Goal: Transaction & Acquisition: Download file/media

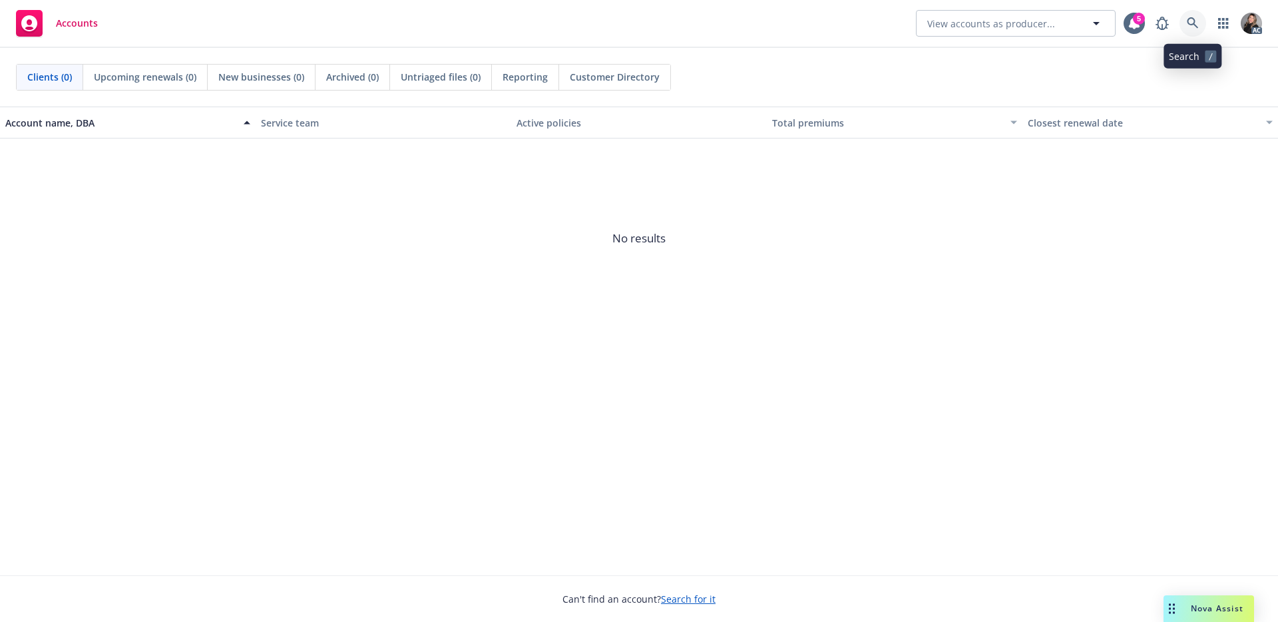
click at [1186, 20] on icon at bounding box center [1192, 23] width 12 height 12
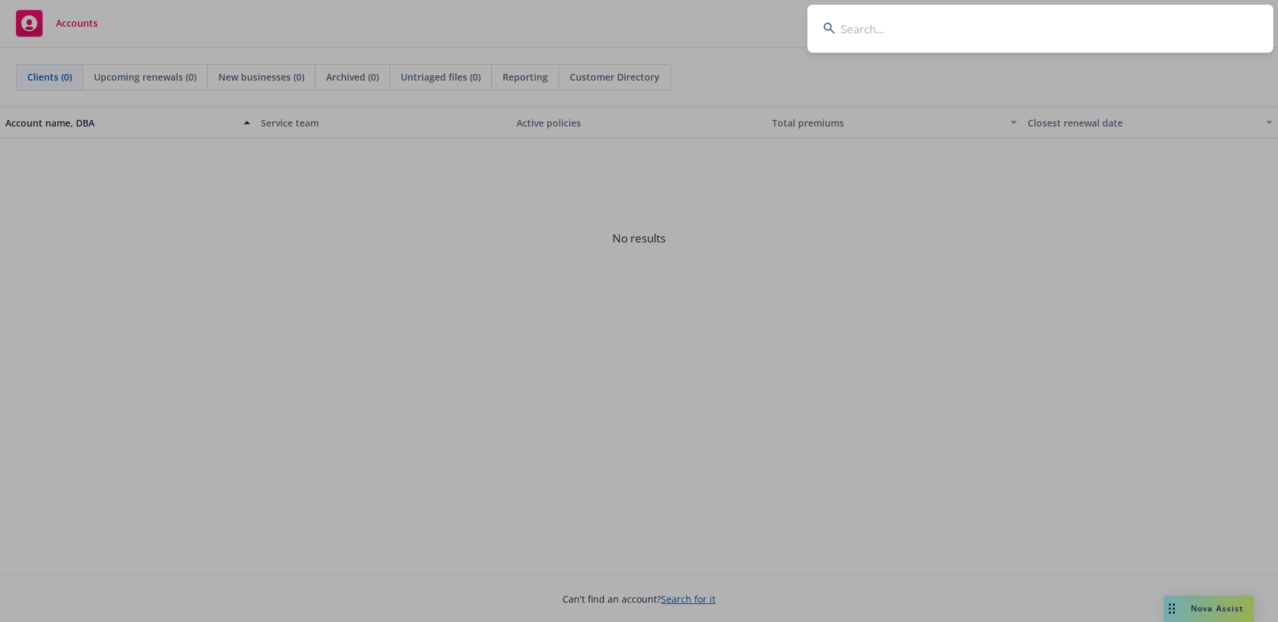
click at [1186, 20] on input at bounding box center [1040, 29] width 466 height 48
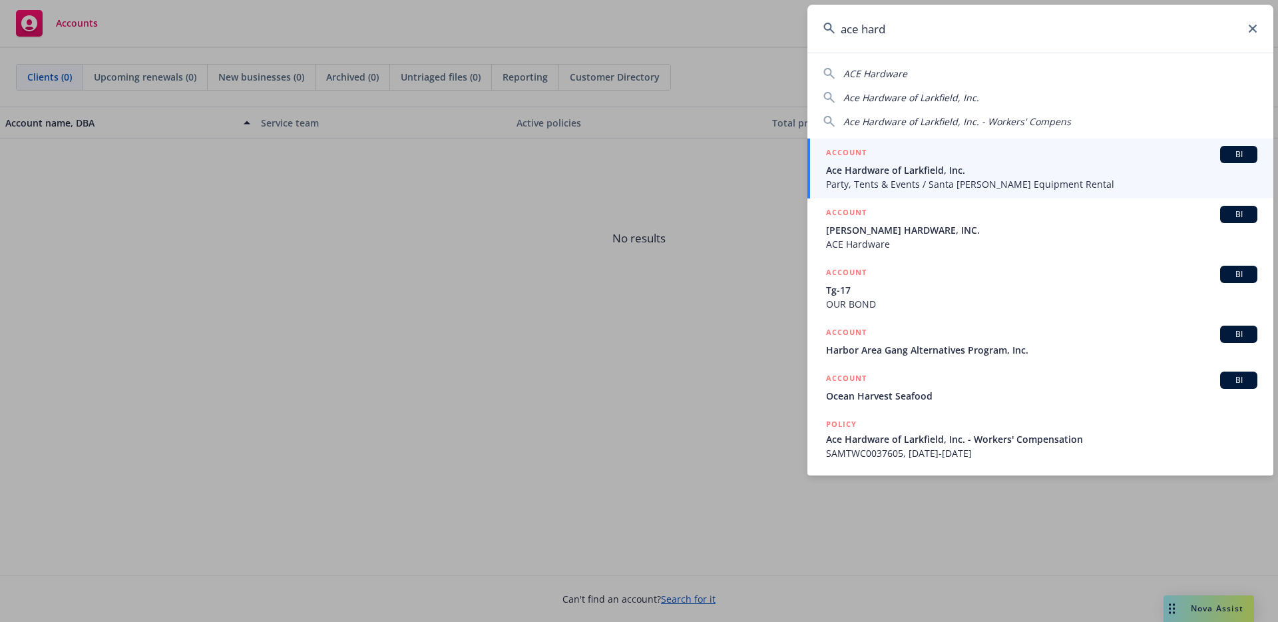
type input "ace hard"
click at [982, 169] on span "Ace Hardware of Larkfield, Inc." at bounding box center [1041, 170] width 431 height 14
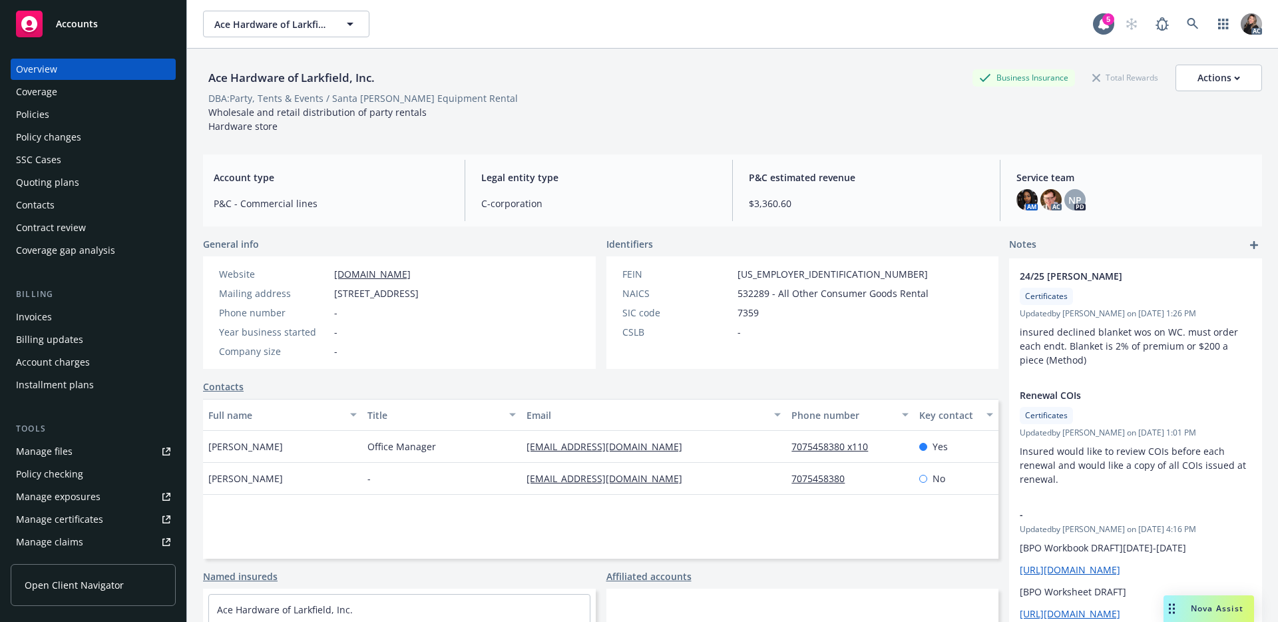
click at [43, 108] on div "Policies" at bounding box center [32, 114] width 33 height 21
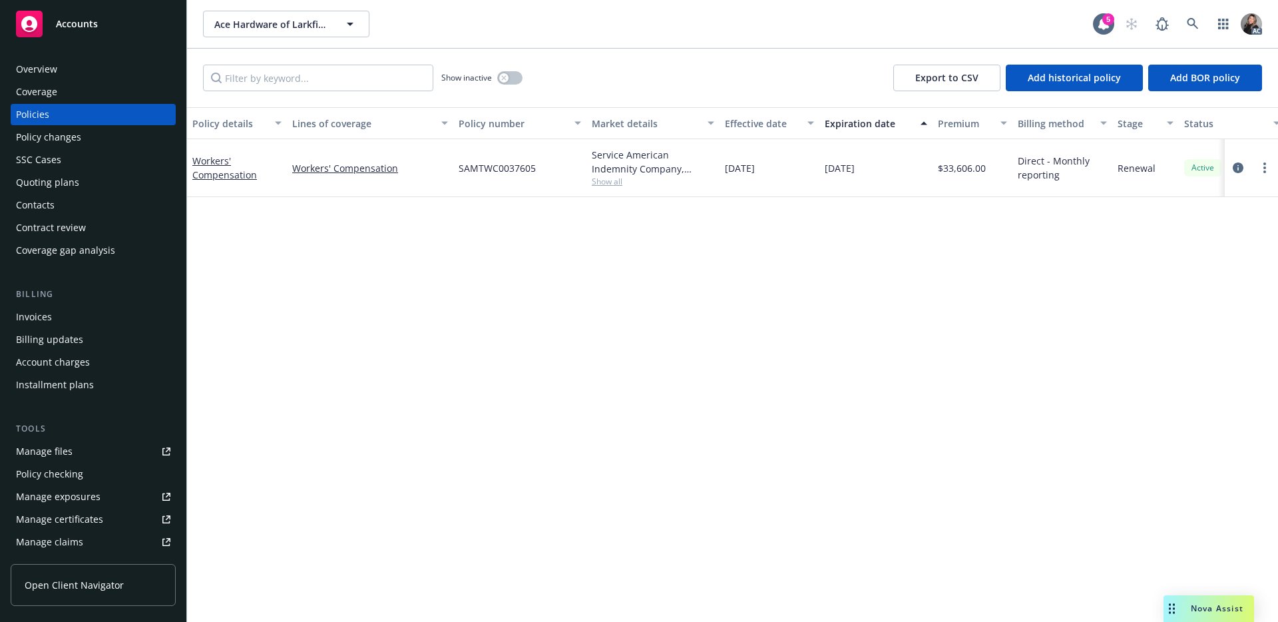
click at [49, 71] on div "Overview" at bounding box center [36, 69] width 41 height 21
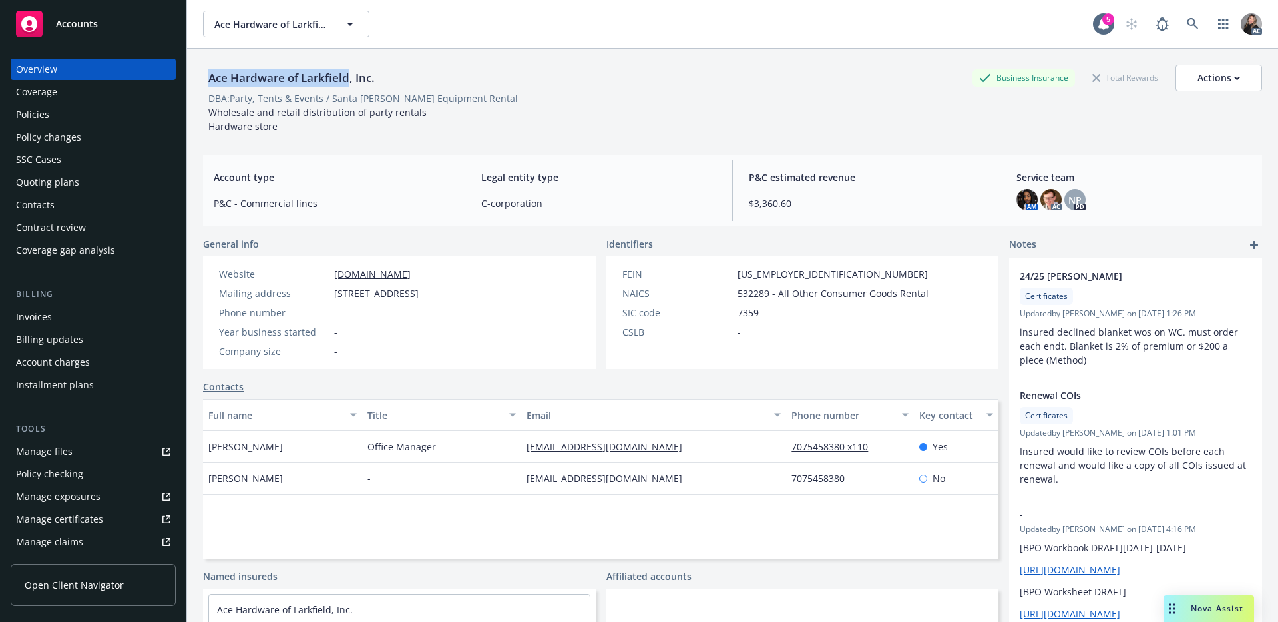
drag, startPoint x: 208, startPoint y: 75, endPoint x: 347, endPoint y: 70, distance: 138.5
click at [347, 70] on div "Ace Hardware of Larkfield, Inc." at bounding box center [291, 77] width 177 height 17
copy div "Ace Hardware of Larkfield"
click at [34, 118] on div "Policies" at bounding box center [32, 114] width 33 height 21
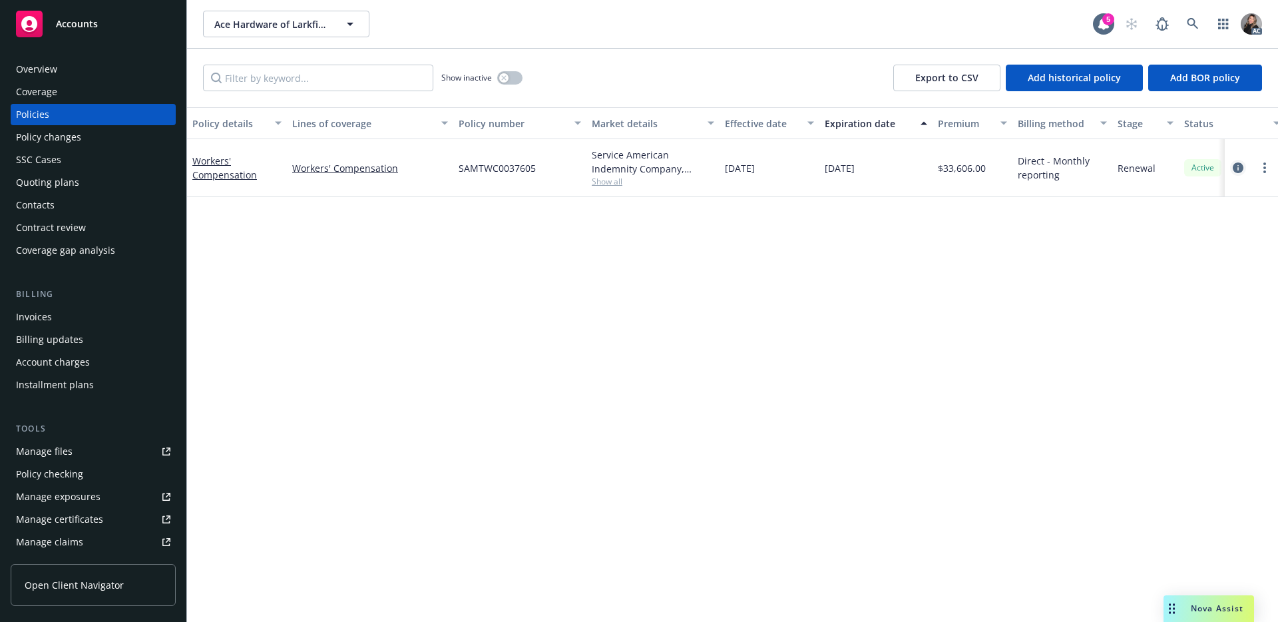
click at [1243, 163] on link "circleInformation" at bounding box center [1238, 168] width 16 height 16
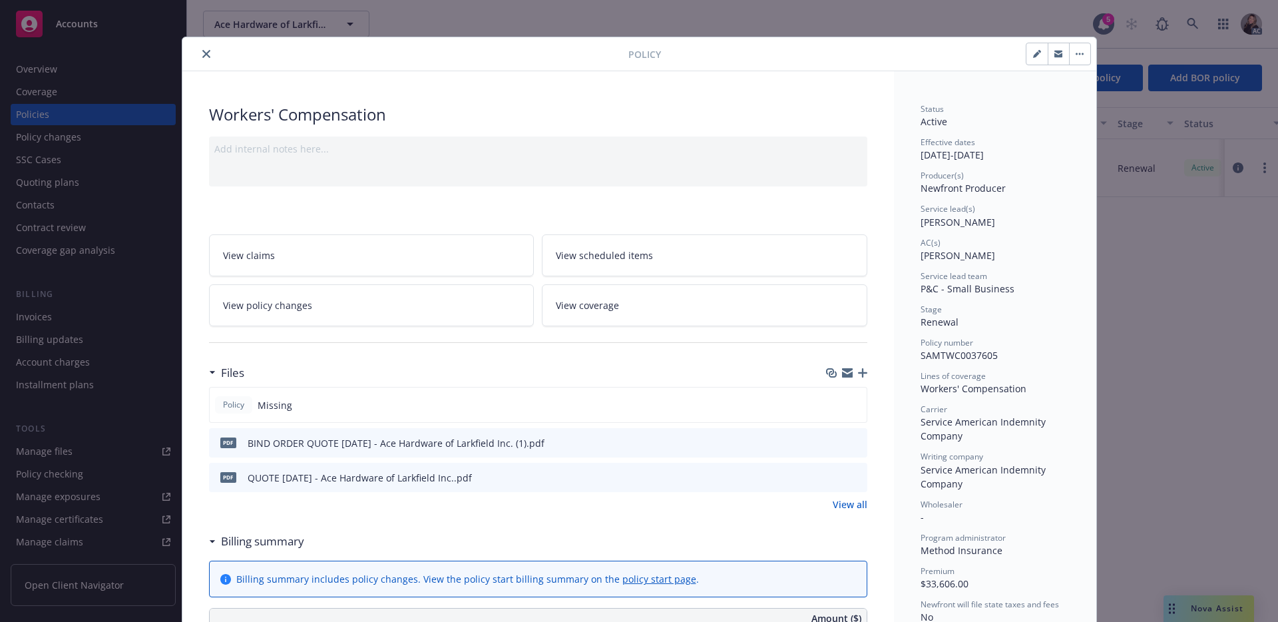
scroll to position [17, 0]
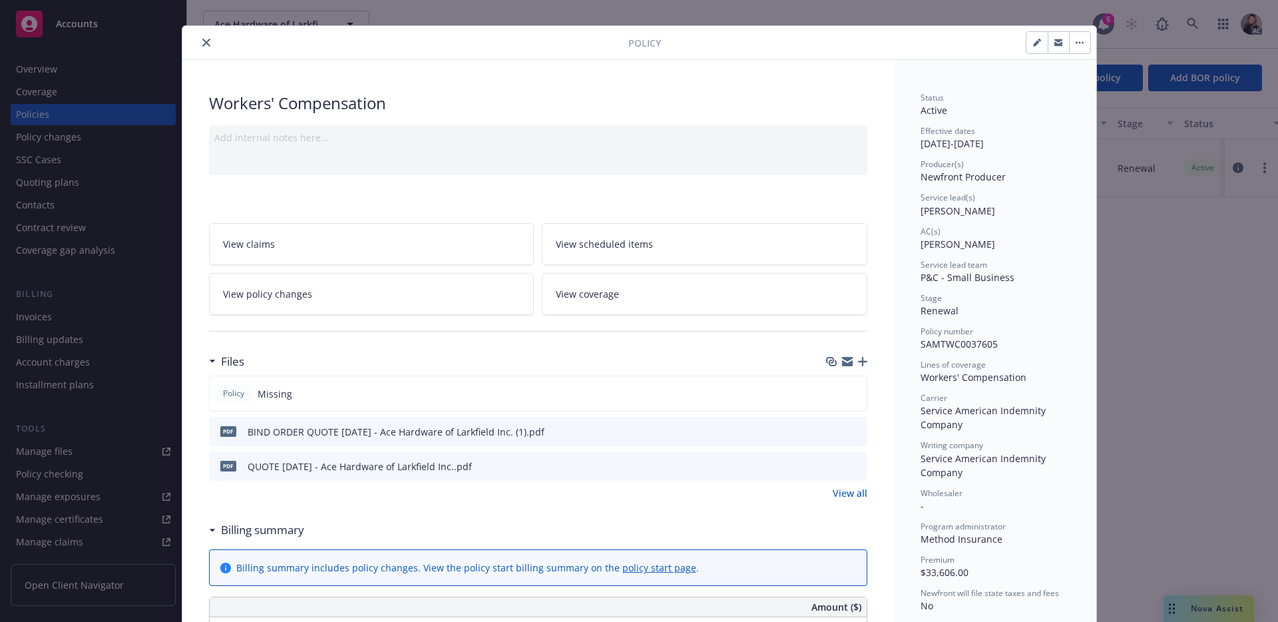
click at [850, 430] on icon "preview file" at bounding box center [854, 430] width 12 height 9
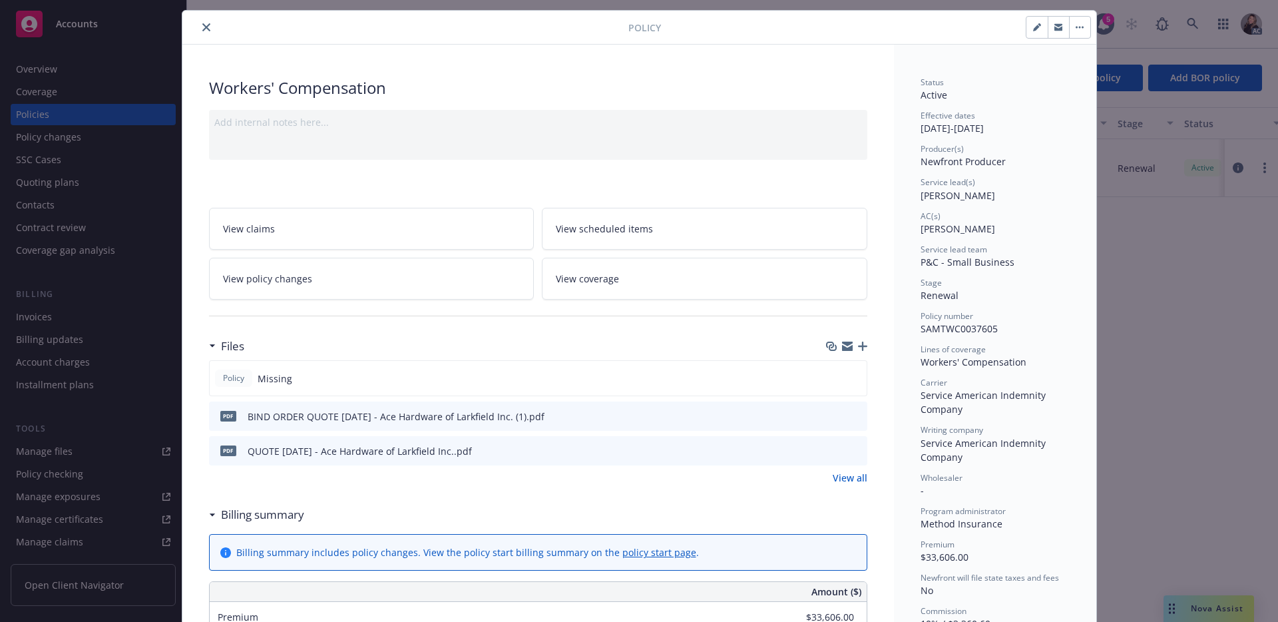
scroll to position [33, 0]
click at [848, 448] on icon "preview file" at bounding box center [854, 449] width 12 height 9
click at [188, 29] on div at bounding box center [408, 27] width 441 height 16
click at [202, 23] on icon "close" at bounding box center [206, 27] width 8 height 8
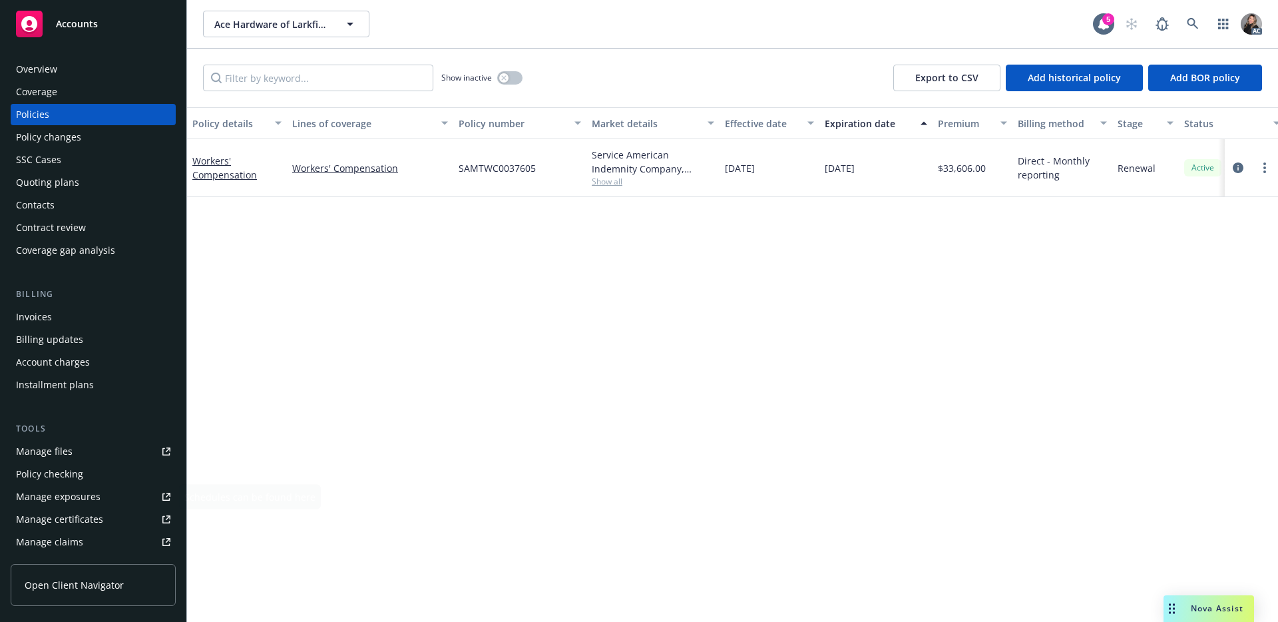
click at [56, 443] on div "Manage files" at bounding box center [44, 451] width 57 height 21
click at [79, 537] on div "Manage claims" at bounding box center [49, 541] width 67 height 21
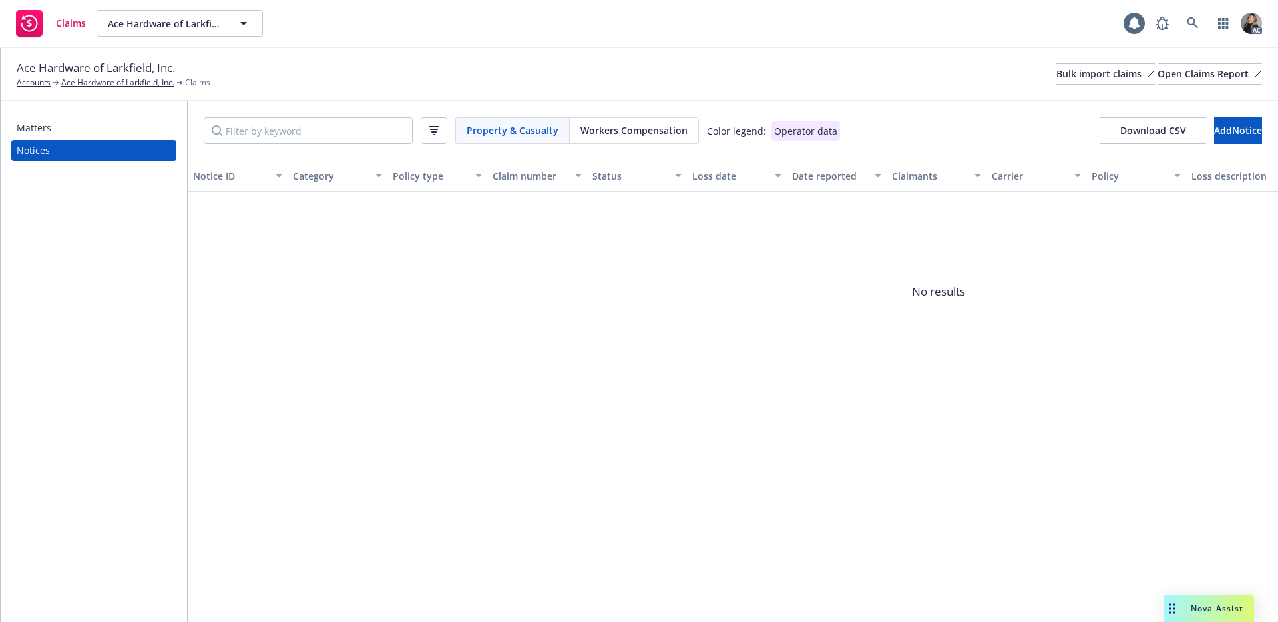
click at [612, 127] on span "Workers Compensation" at bounding box center [633, 130] width 107 height 14
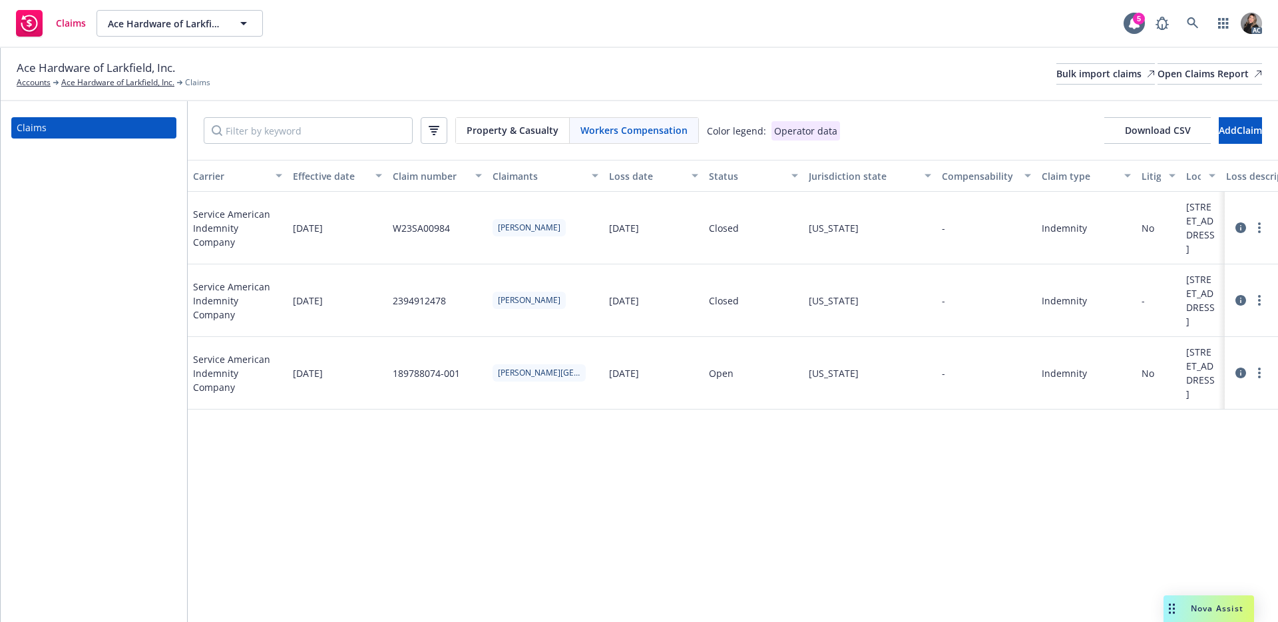
click at [732, 172] on div "Status" at bounding box center [746, 176] width 75 height 14
click at [1242, 378] on icon at bounding box center [1240, 372] width 11 height 11
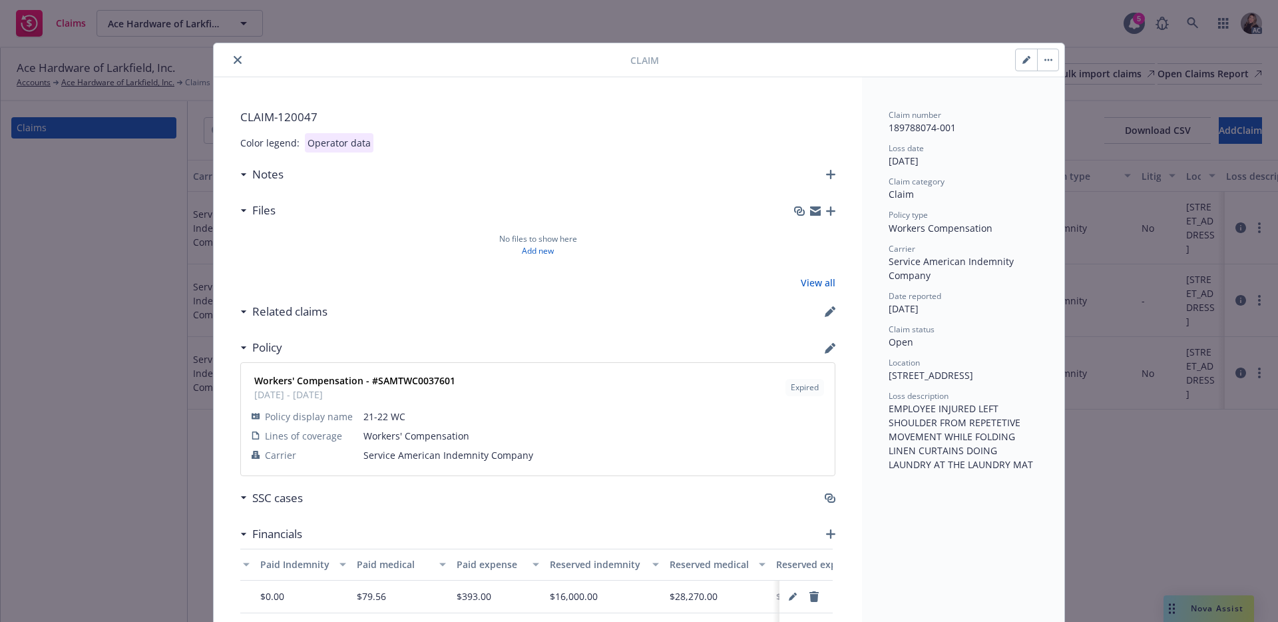
click at [234, 62] on icon "close" at bounding box center [238, 60] width 8 height 8
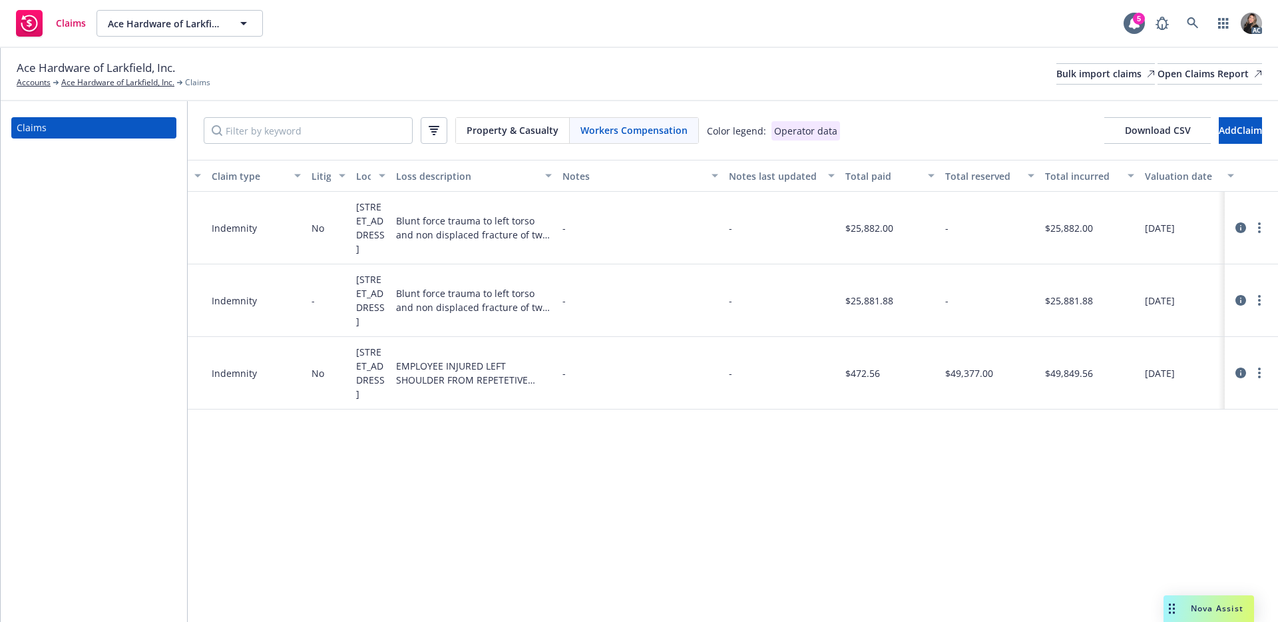
scroll to position [0, 844]
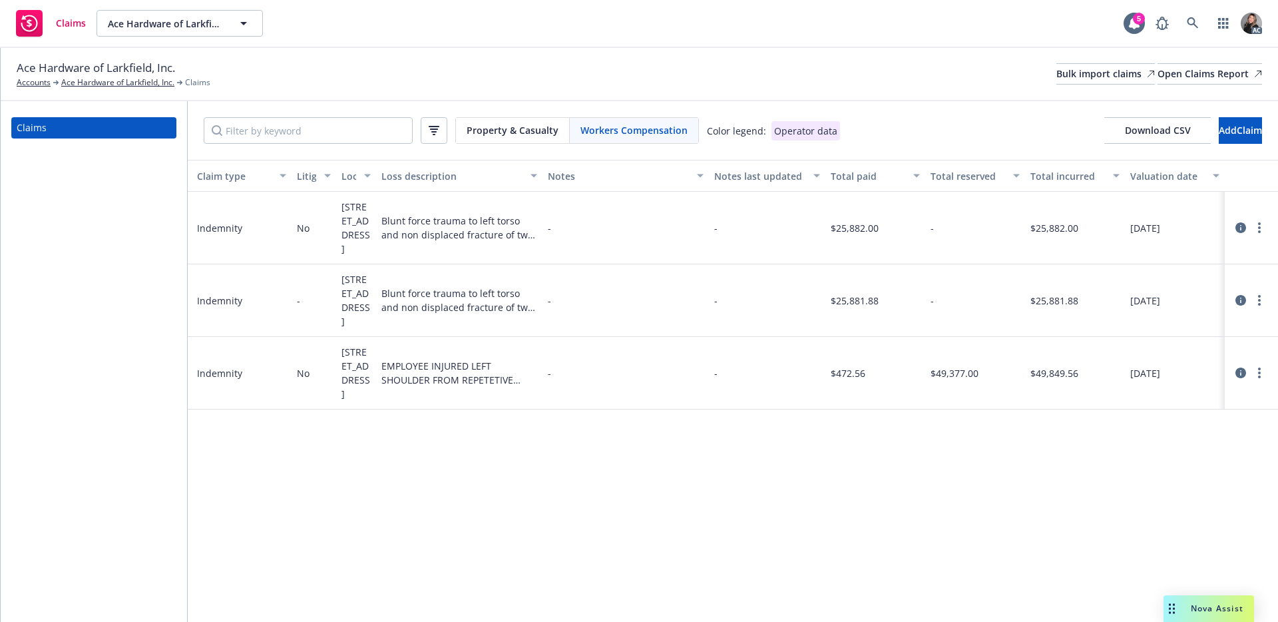
click at [1240, 378] on icon at bounding box center [1240, 372] width 11 height 11
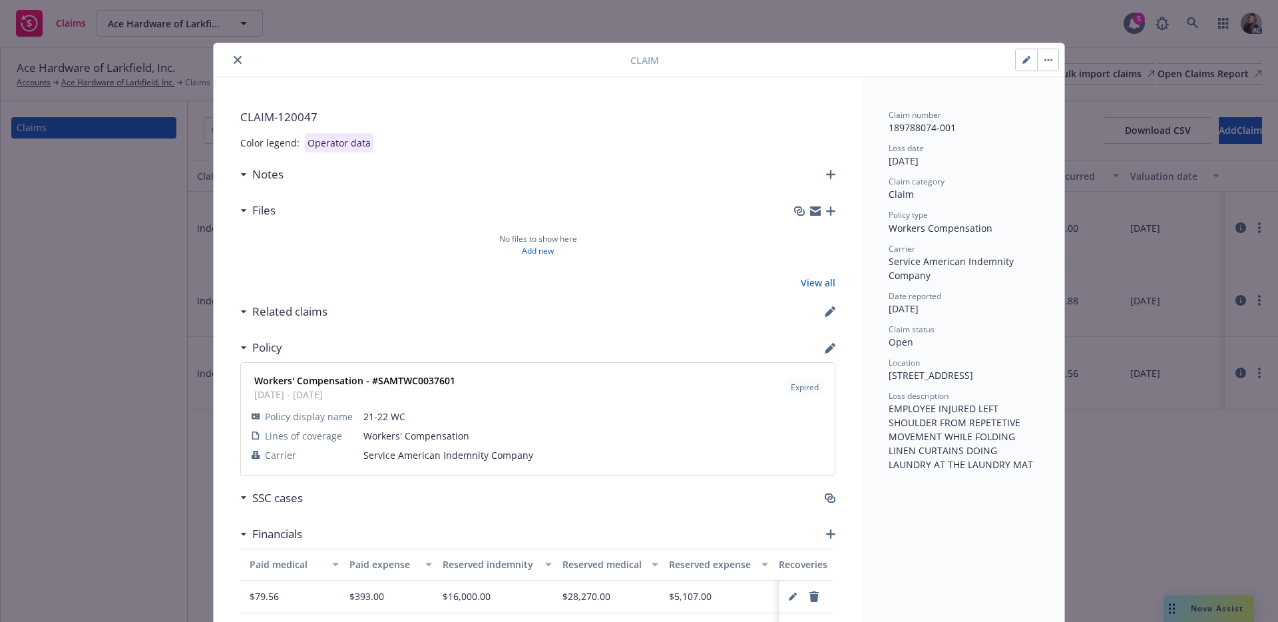
click at [234, 61] on icon "close" at bounding box center [238, 60] width 8 height 8
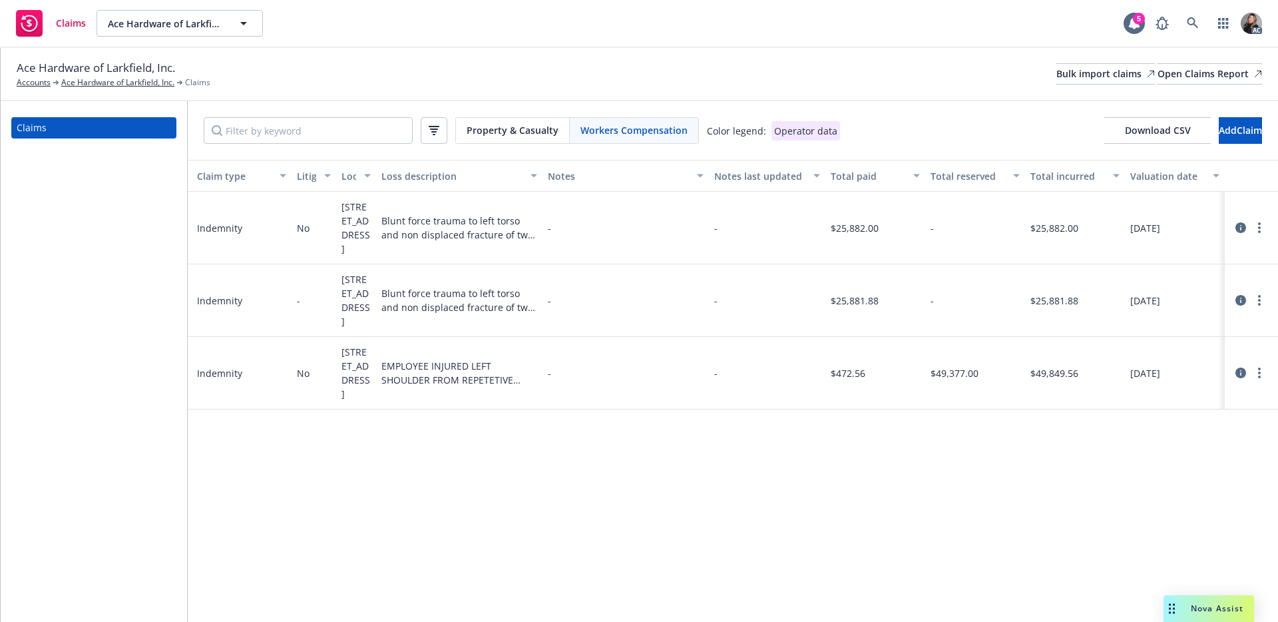
click at [272, 73] on div "Ace Hardware of Larkfield, Inc. Accounts Ace Hardware of Larkfield, Inc. Claims…" at bounding box center [639, 73] width 1245 height 29
click at [404, 71] on div "Ace Hardware of Larkfield, Inc. Accounts Ace Hardware of Larkfield, Inc. Claims…" at bounding box center [639, 73] width 1245 height 29
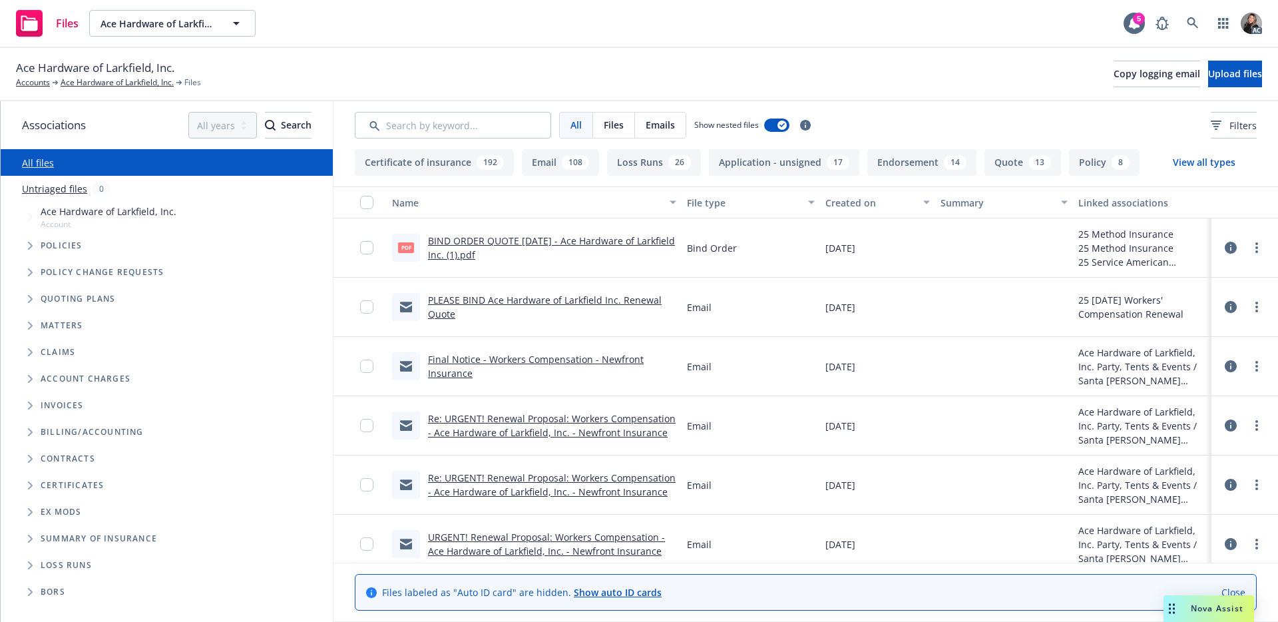
click at [555, 75] on div "Ace Hardware of Larkfield, Inc. Accounts Ace Hardware of Larkfield, Inc. Files …" at bounding box center [639, 73] width 1246 height 29
click at [322, 89] on div "Ace Hardware of Larkfield, Inc. Accounts Ace Hardware of Larkfield, Inc. Files …" at bounding box center [639, 74] width 1278 height 53
click at [387, 69] on div "Ace Hardware of Larkfield, Inc. Accounts Ace Hardware of Larkfield, Inc. Files …" at bounding box center [639, 73] width 1246 height 29
click at [347, 58] on div "Ace Hardware of Larkfield, Inc. Accounts Ace Hardware of Larkfield, Inc. Files …" at bounding box center [639, 74] width 1278 height 53
click at [896, 68] on div "Ace Hardware of Larkfield, Inc. Accounts Ace Hardware of Larkfield, Inc. Files …" at bounding box center [639, 73] width 1246 height 29
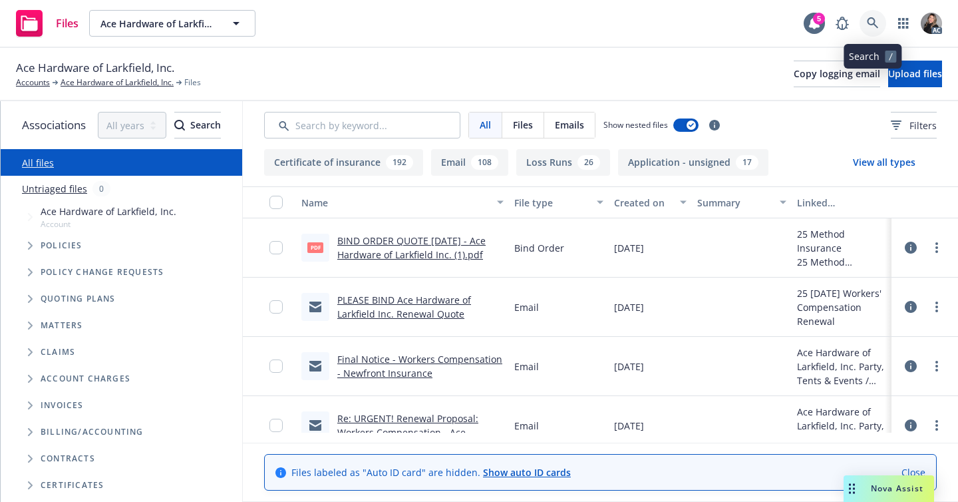
click at [872, 21] on icon at bounding box center [873, 23] width 12 height 12
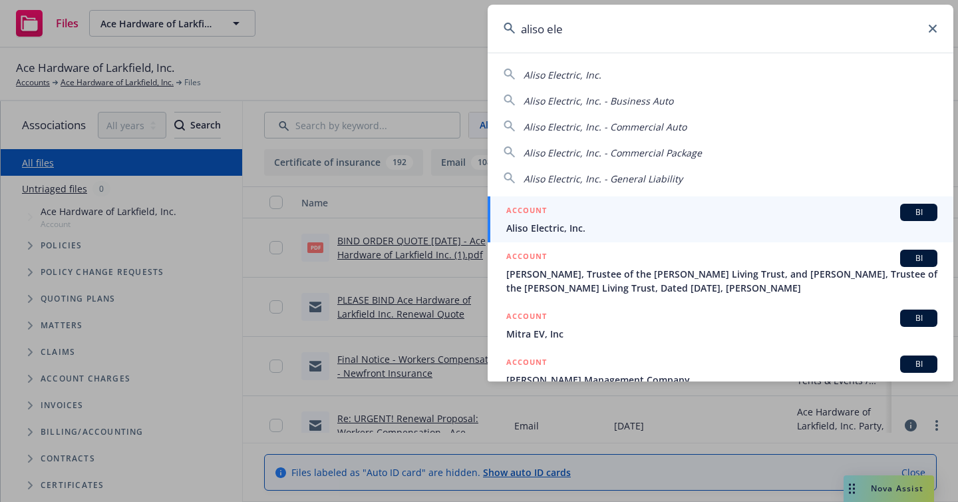
type input "aliso ele"
click at [661, 215] on div "ACCOUNT BI" at bounding box center [721, 212] width 431 height 17
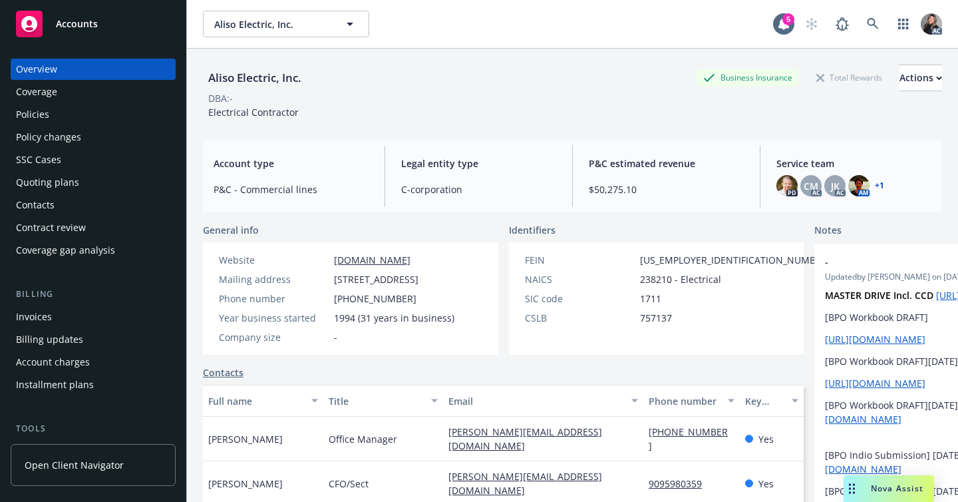
click at [58, 107] on div "Policies" at bounding box center [93, 114] width 154 height 21
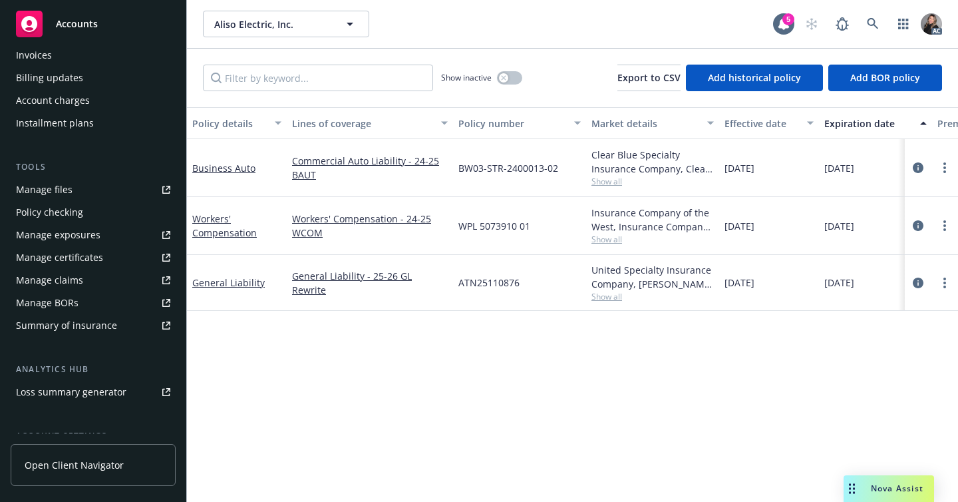
scroll to position [262, 0]
click at [60, 270] on div "Manage claims" at bounding box center [49, 279] width 67 height 21
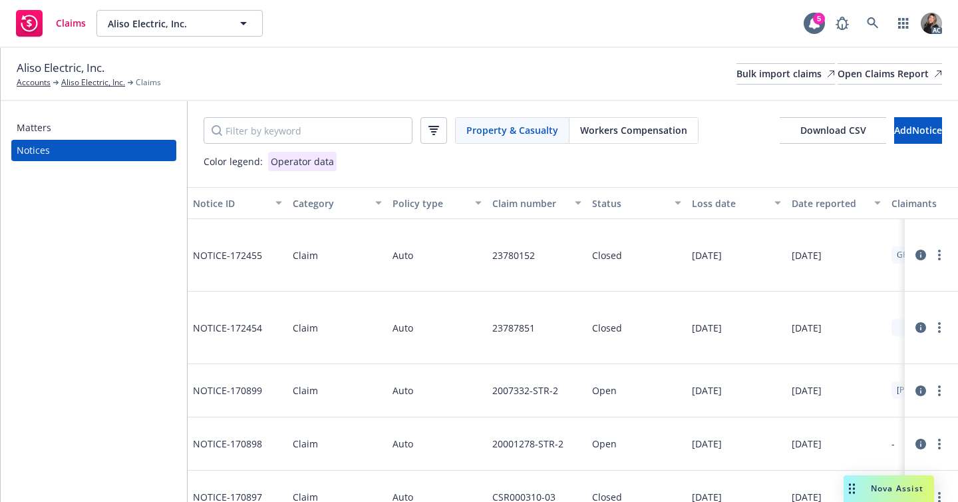
click at [648, 120] on div "Workers Compensation" at bounding box center [634, 130] width 128 height 25
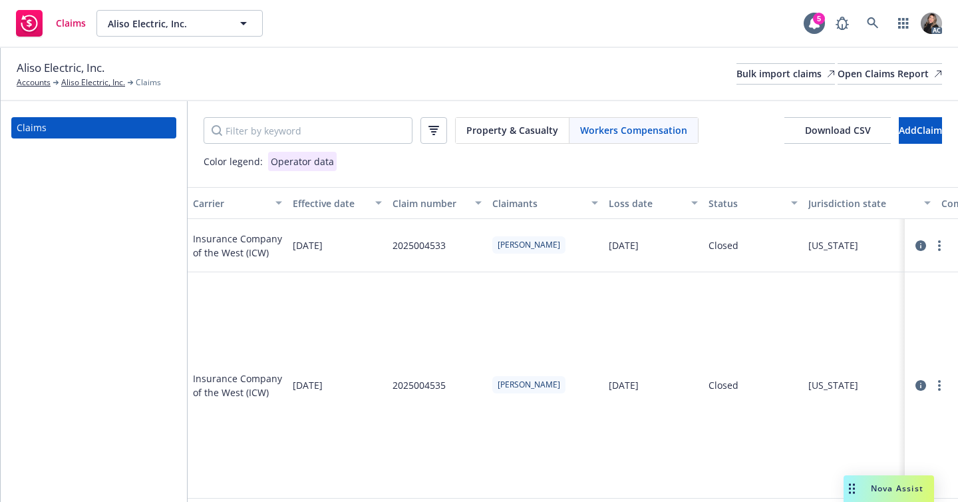
click at [721, 198] on div "Status" at bounding box center [746, 203] width 75 height 14
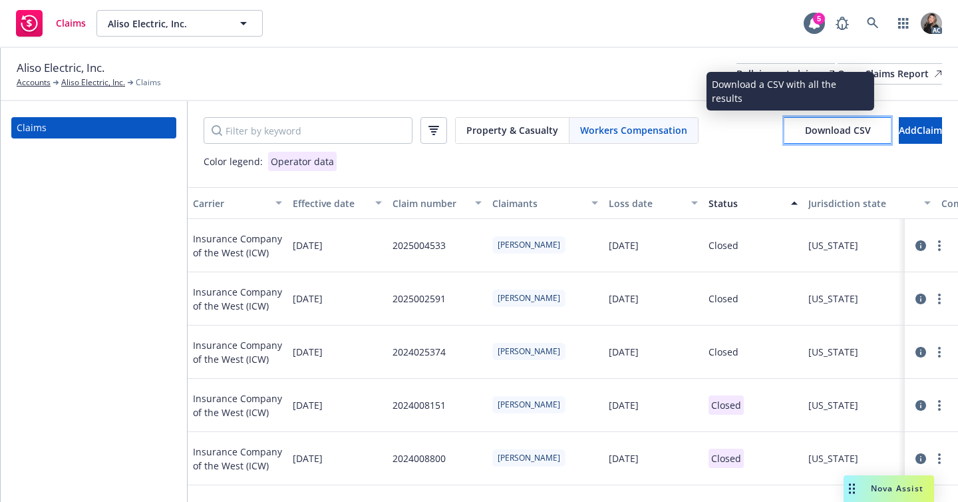
click at [809, 131] on span "Download CSV" at bounding box center [838, 130] width 66 height 13
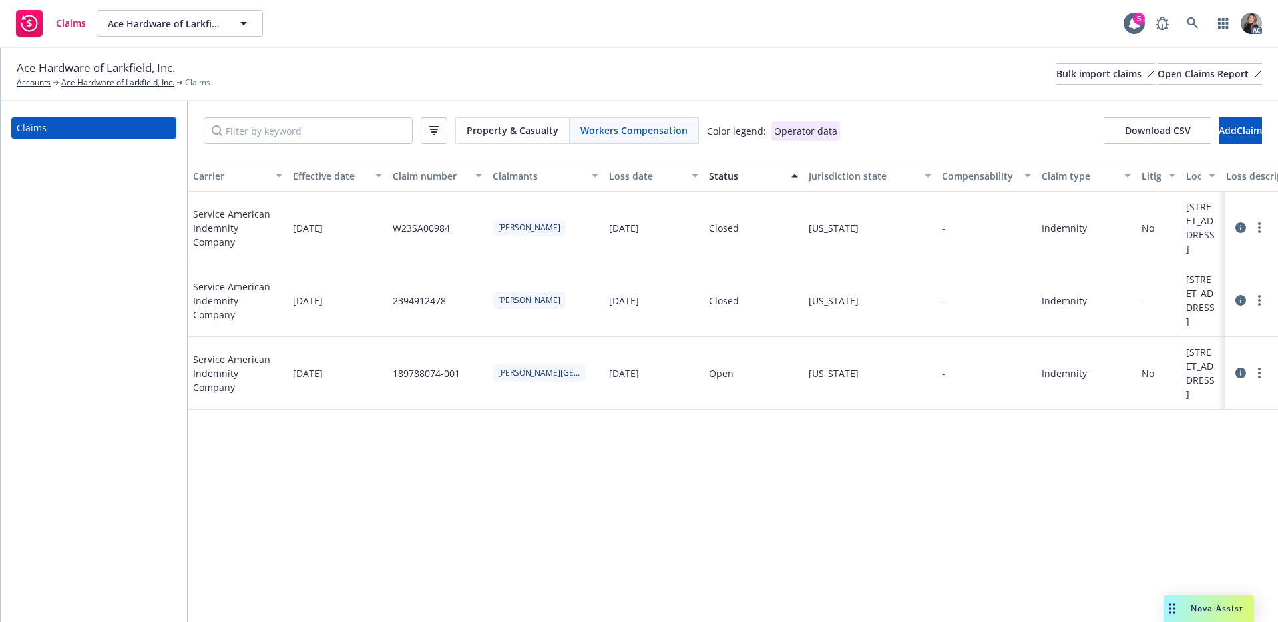
scroll to position [0, 844]
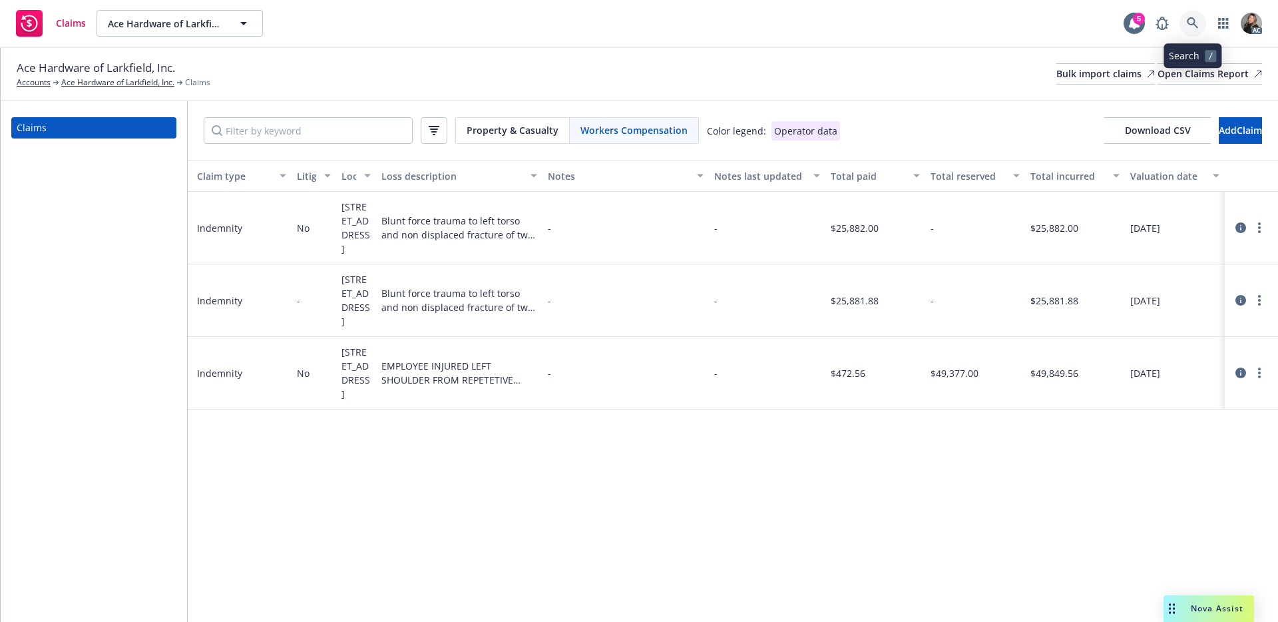
click at [1199, 23] on link at bounding box center [1192, 23] width 27 height 27
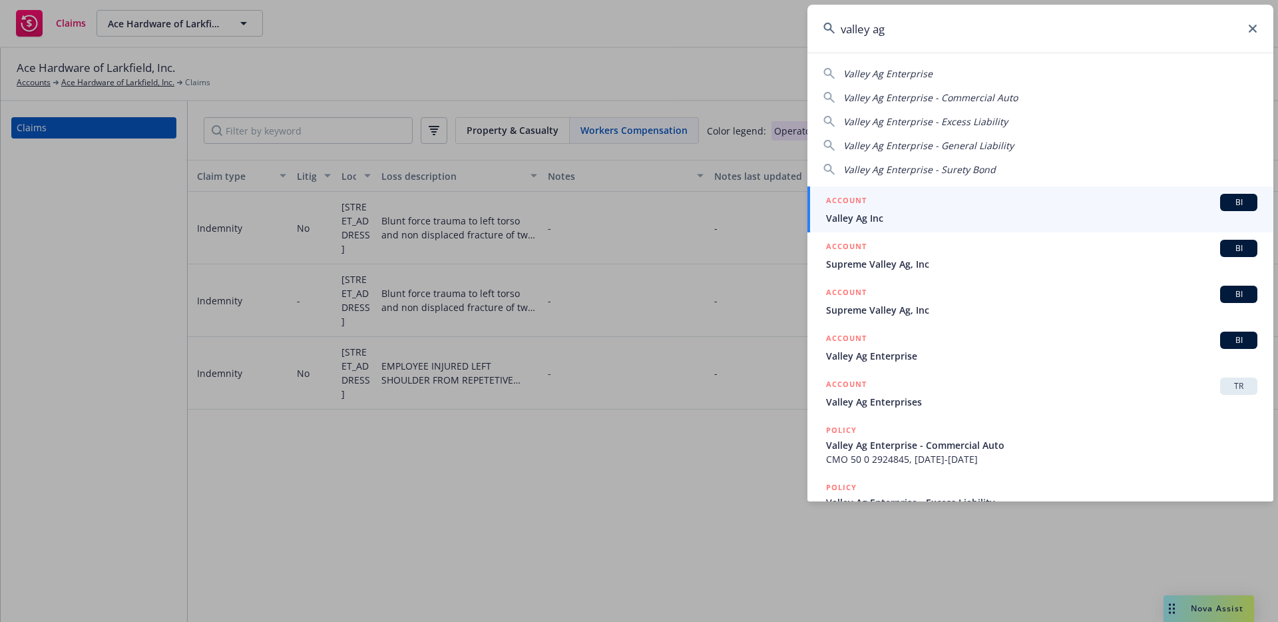
type input "valley ag"
